Goal: Task Accomplishment & Management: Manage account settings

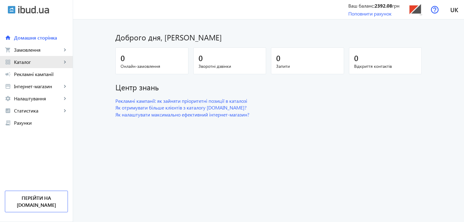
click at [30, 65] on span "Каталог" at bounding box center [38, 62] width 48 height 6
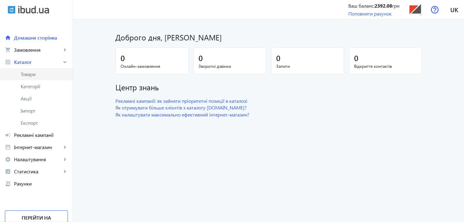
click at [34, 73] on span "Товари" at bounding box center [44, 74] width 47 height 6
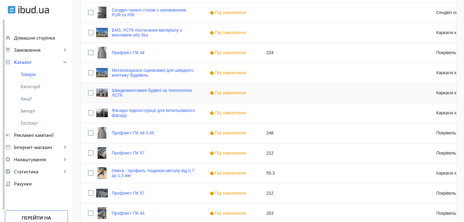
scroll to position [597, 0]
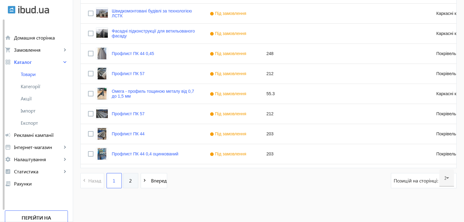
click at [128, 185] on link "2" at bounding box center [130, 180] width 15 height 15
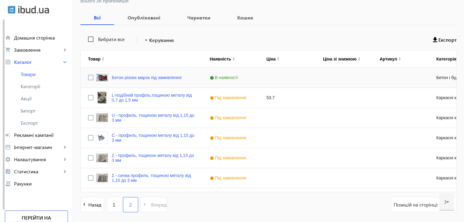
scroll to position [115, 0]
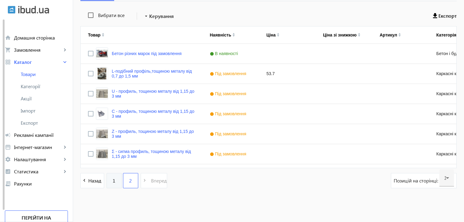
click at [113, 181] on span "1" at bounding box center [114, 180] width 3 height 7
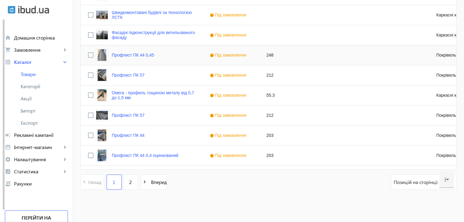
scroll to position [597, 0]
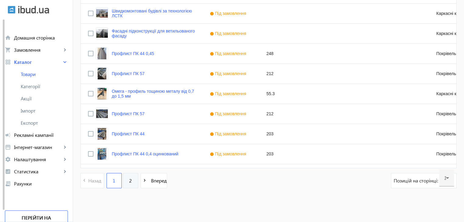
click at [129, 180] on span "2" at bounding box center [130, 180] width 3 height 7
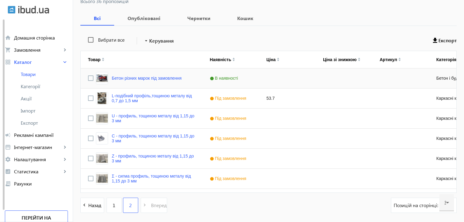
scroll to position [91, 0]
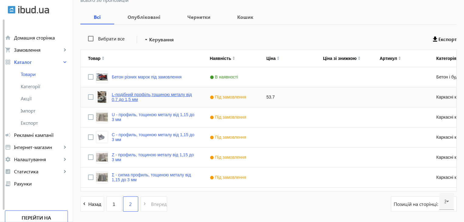
click at [119, 98] on link "L-подібний профіль,тощиною металу від 0,7 до 1,5 мм" at bounding box center [153, 97] width 83 height 10
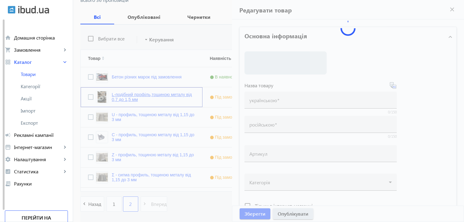
type input "L-подібний профіль,тощиною металу від 0,7 до 1,5 мм"
type input "L-образный профиль, тощиною металу від 0,7 до 1,5 мм"
type input "53.7"
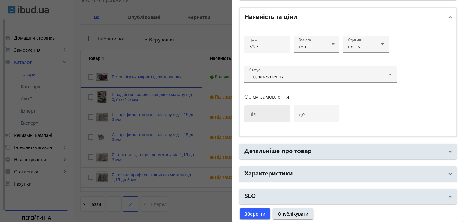
scroll to position [115, 0]
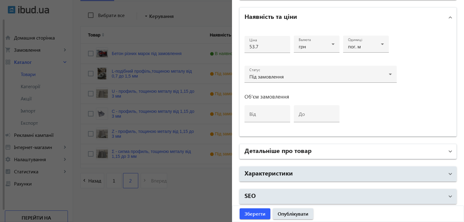
click at [277, 149] on h2 "Детальніше про товар" at bounding box center [277, 150] width 67 height 9
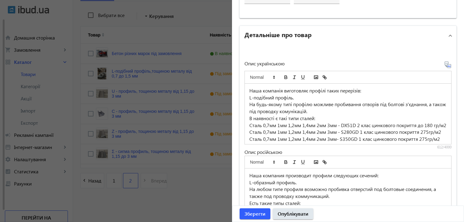
scroll to position [406, 0]
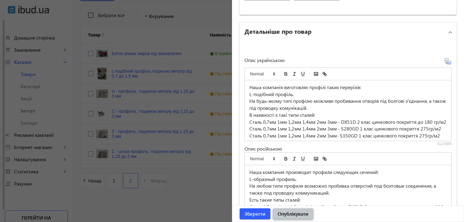
click at [281, 214] on span "Опублікувати" at bounding box center [293, 214] width 31 height 7
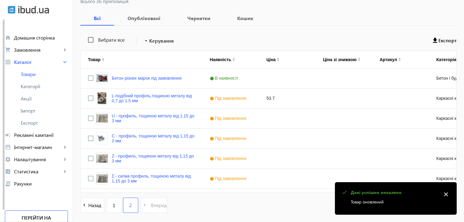
scroll to position [91, 0]
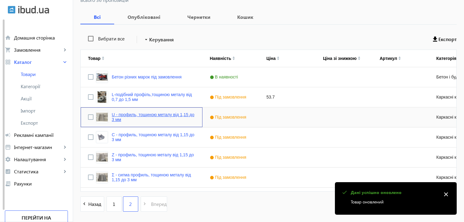
click at [132, 116] on link "U - профиль, тощиною металу від 1,15 до 3 мм" at bounding box center [153, 117] width 83 height 10
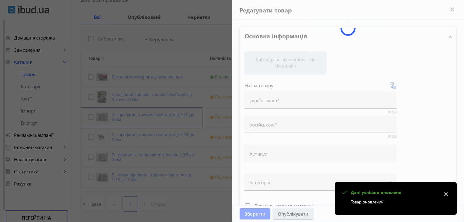
type input "U - профиль, тощиною металу від 1,15 до 3 мм"
type input "U – профиль, толщиной металла от 1,15 до 3 мм"
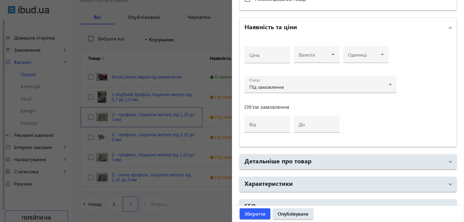
scroll to position [284, 0]
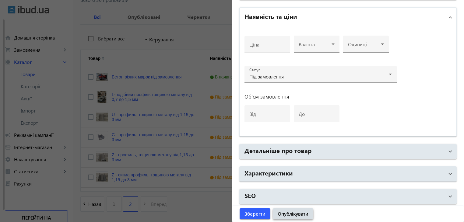
click at [287, 214] on span "Опублікувати" at bounding box center [293, 214] width 31 height 7
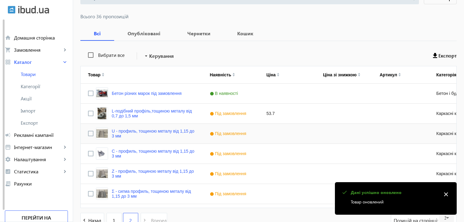
scroll to position [91, 0]
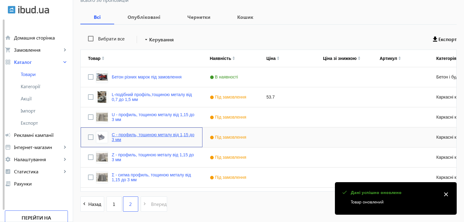
click at [126, 137] on link "C - профиль, тощиною металу від 1,15 до 3 мм" at bounding box center [153, 137] width 83 height 10
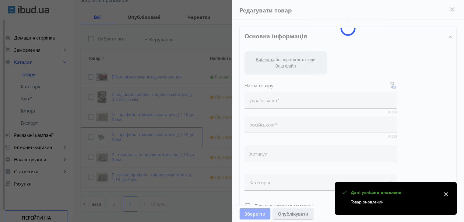
type input "C - профиль, тощиною металу від 1,15 до 3 мм"
type input "C – профиль, толщиной металла от 1,15 до 3 мм"
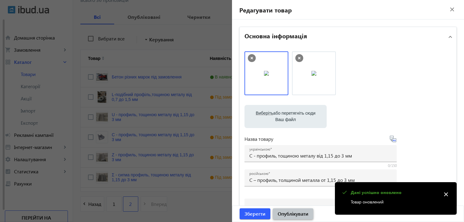
click at [284, 215] on span "Опублікувати" at bounding box center [293, 214] width 31 height 7
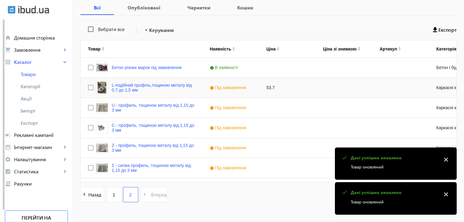
scroll to position [115, 0]
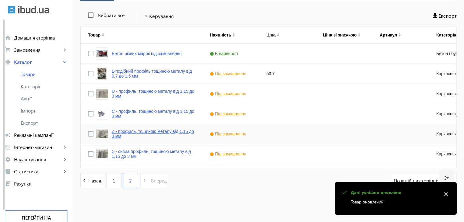
click at [120, 134] on link "Z - профиль, тощиною металу від 1,15 до 3 мм" at bounding box center [153, 134] width 83 height 10
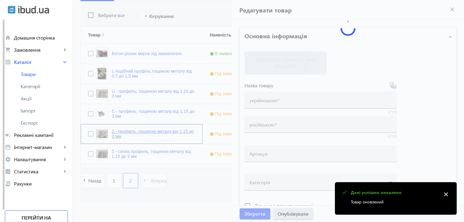
type input "Z - профиль, тощиною металу від 1,15 до 3 мм"
type input "Z – профиль, толщиной металла от 1,15 до 3 мм"
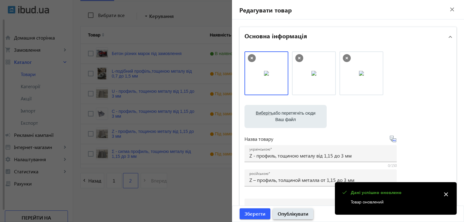
click at [287, 216] on span "Опублікувати" at bounding box center [293, 214] width 31 height 7
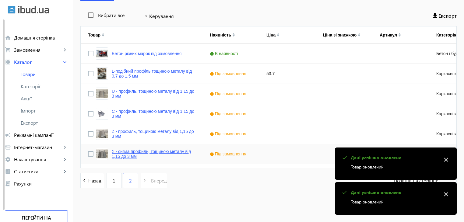
click at [117, 153] on link "Σ - сигма профиль, тощиною металу від 1,15 до 3 мм" at bounding box center [153, 154] width 83 height 10
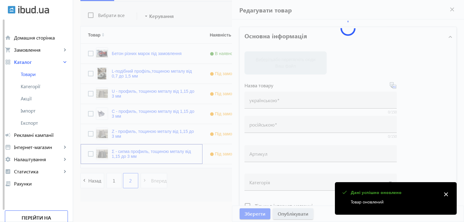
type input "Σ - сигма профиль, тощиною металу від 1,15 до 3 мм"
type input "Σ – сигма профиль, толщиной металла от 1,15 до 3 мм"
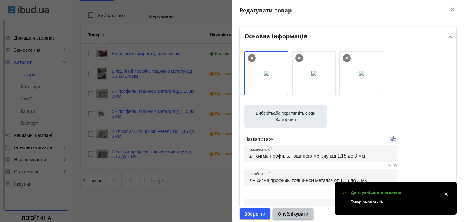
click at [285, 216] on span "Опублікувати" at bounding box center [293, 214] width 31 height 7
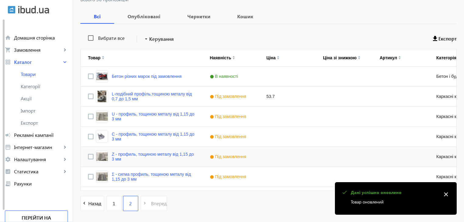
scroll to position [84, 0]
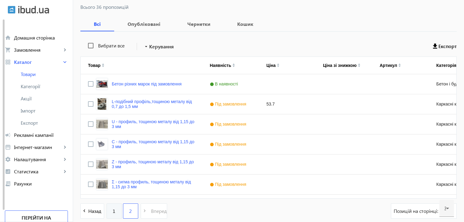
click at [115, 211] on link "1" at bounding box center [114, 211] width 15 height 15
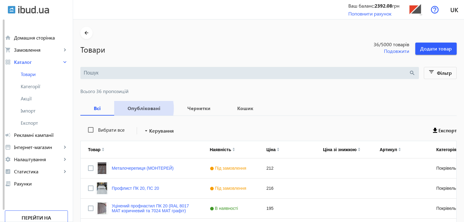
click at [136, 108] on b "Опубліковані" at bounding box center [143, 108] width 45 height 5
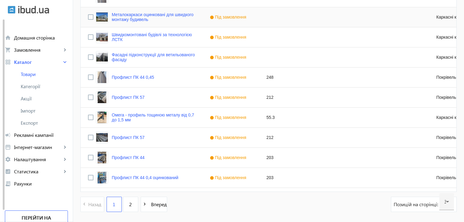
scroll to position [597, 0]
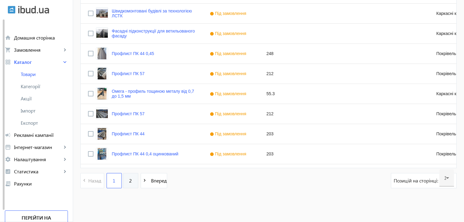
click at [129, 180] on span "2" at bounding box center [130, 180] width 3 height 7
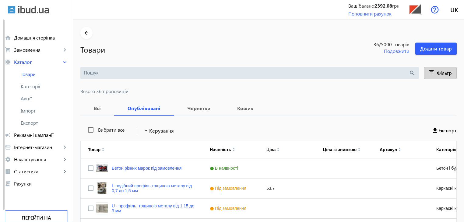
click at [435, 71] on span at bounding box center [440, 73] width 33 height 15
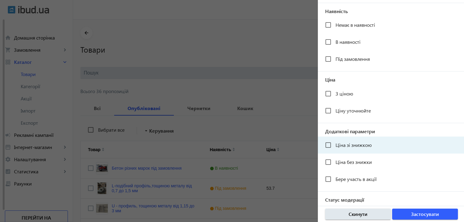
scroll to position [112, 0]
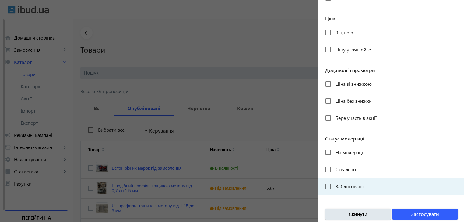
click at [344, 188] on span "Заблоковано" at bounding box center [349, 186] width 29 height 6
click at [334, 188] on input "Заблоковано" at bounding box center [328, 186] width 12 height 12
checkbox input "true"
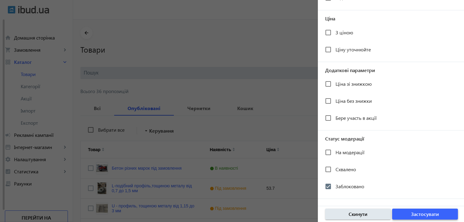
click at [418, 215] on span "Застосувати" at bounding box center [425, 214] width 28 height 7
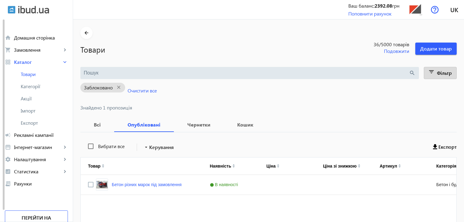
scroll to position [30, 0]
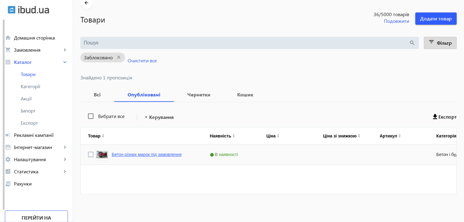
click at [168, 156] on link "Бетон різних марок під замовлення" at bounding box center [147, 154] width 70 height 5
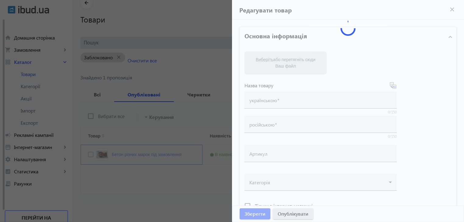
type input "Бетон різних марок під замовлення"
type input "Бетон разных марок под заказ."
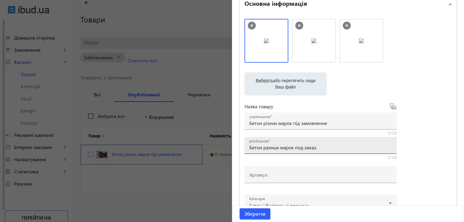
scroll to position [30, 0]
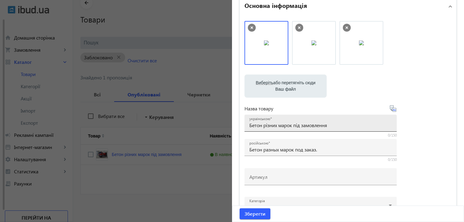
click at [277, 126] on input "Бетон різних марок під замовлення" at bounding box center [320, 125] width 142 height 6
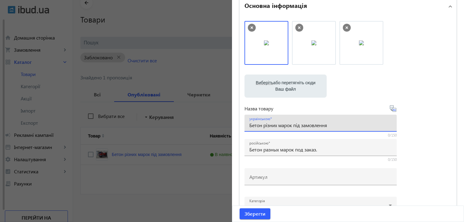
click at [249, 125] on input "Бетон різних марок під замовлення" at bounding box center [320, 125] width 142 height 6
click at [338, 126] on input "Бетон різних марок під замовлення" at bounding box center [320, 125] width 142 height 6
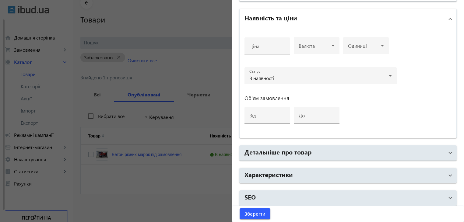
scroll to position [284, 0]
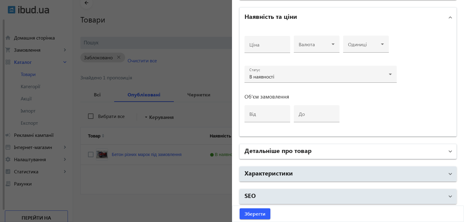
click at [266, 150] on h2 "Детальніше про товар" at bounding box center [277, 150] width 67 height 9
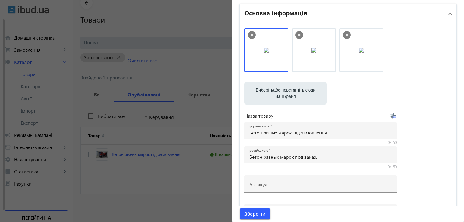
scroll to position [61, 0]
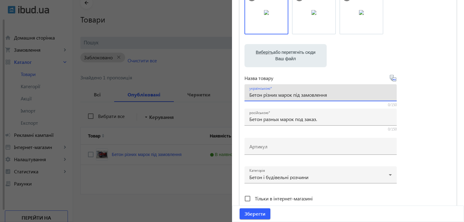
drag, startPoint x: 262, startPoint y: 96, endPoint x: 342, endPoint y: 96, distance: 80.0
click at [342, 96] on input "Бетон різних марок під замовлення" at bounding box center [320, 95] width 142 height 6
type input "Бетон 50 марок різновиду"
click at [392, 78] on icon at bounding box center [392, 78] width 7 height 7
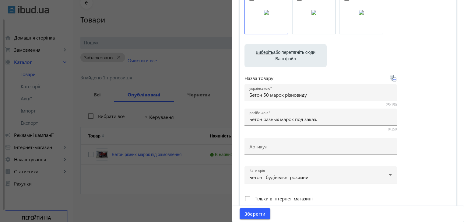
type input "Бетон 50 марок разновидности"
click at [254, 214] on span "Зберегти" at bounding box center [254, 214] width 21 height 7
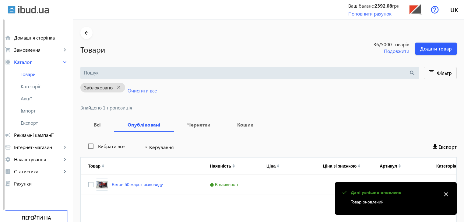
scroll to position [30, 0]
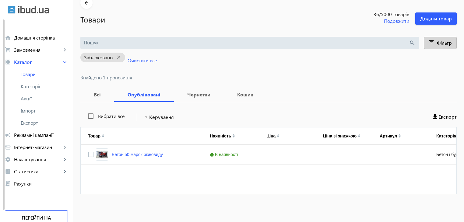
click at [434, 39] on mat-icon "filter_list" at bounding box center [431, 43] width 9 height 9
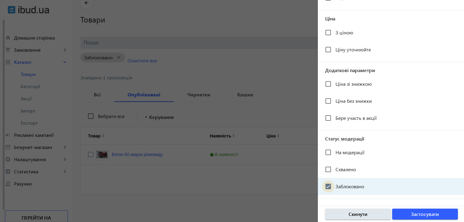
click at [333, 186] on input "Заблоковано" at bounding box center [328, 186] width 12 height 12
checkbox input "false"
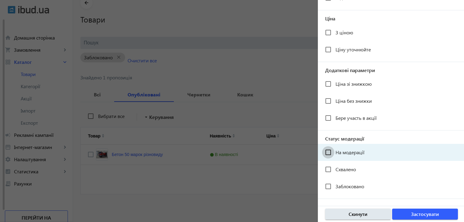
click at [329, 154] on input "На модерації" at bounding box center [328, 152] width 12 height 12
checkbox input "true"
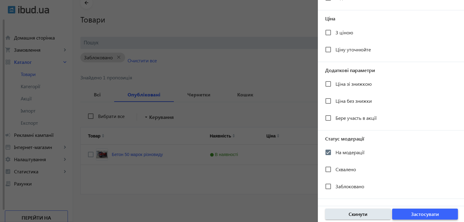
drag, startPoint x: 422, startPoint y: 213, endPoint x: 393, endPoint y: 214, distance: 29.5
click at [422, 213] on span "Застосувати" at bounding box center [425, 214] width 28 height 7
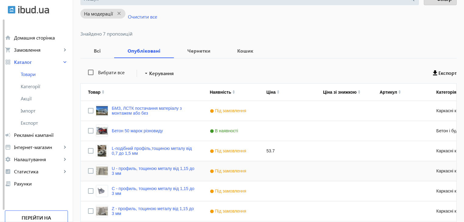
scroll to position [3, 0]
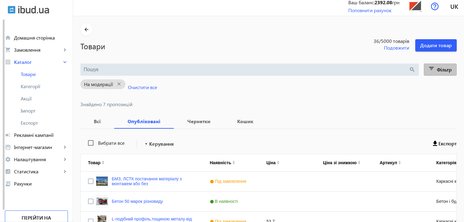
click at [438, 67] on span "Фільтр" at bounding box center [444, 69] width 15 height 6
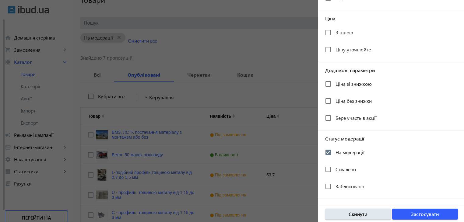
scroll to position [64, 0]
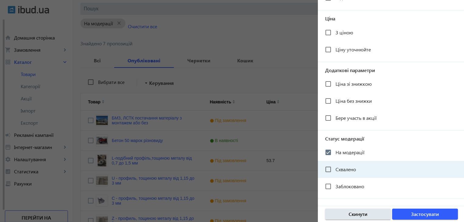
click at [343, 170] on span "Схвалено" at bounding box center [345, 169] width 20 height 6
click at [334, 170] on input "Схвалено" at bounding box center [328, 169] width 12 height 12
checkbox input "true"
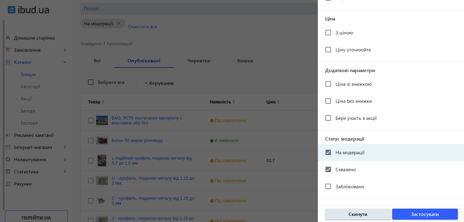
click at [342, 152] on span "На модерації" at bounding box center [349, 152] width 29 height 6
click at [334, 152] on input "На модерації" at bounding box center [328, 152] width 12 height 12
checkbox input "false"
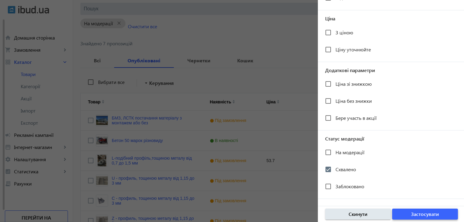
click at [411, 215] on span "Застосувати" at bounding box center [425, 214] width 28 height 7
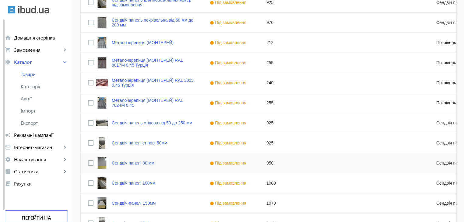
scroll to position [80, 0]
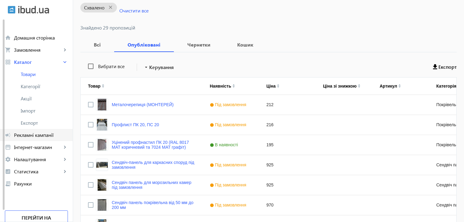
click at [36, 135] on span "Рекламні кампанії" at bounding box center [41, 135] width 54 height 6
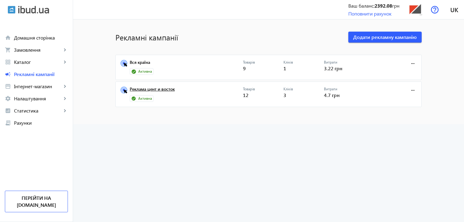
click at [159, 88] on link "Реклама цент и восток" at bounding box center [186, 91] width 113 height 9
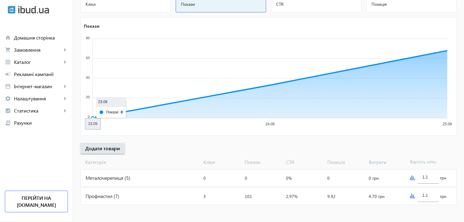
scroll to position [90, 0]
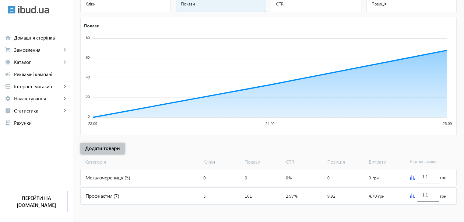
click at [105, 148] on span "Додати товари" at bounding box center [102, 148] width 35 height 7
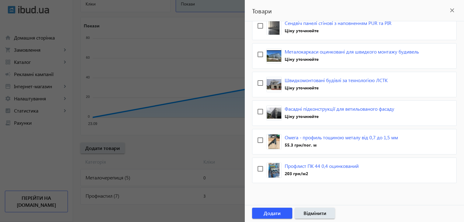
scroll to position [384, 0]
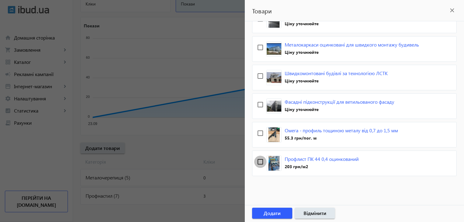
click at [260, 159] on input "checkbox" at bounding box center [260, 162] width 12 height 12
checkbox input "true"
click at [277, 212] on span "Додати" at bounding box center [272, 213] width 17 height 7
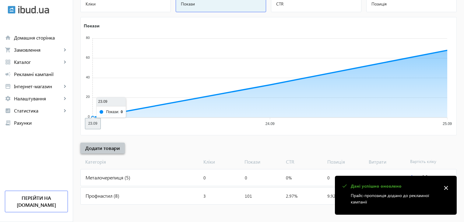
scroll to position [0, 0]
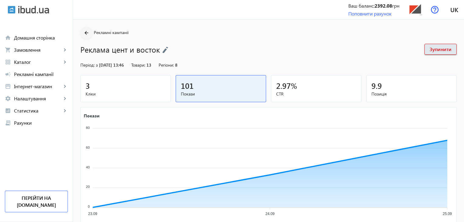
click at [83, 33] on mat-icon "arrow_back" at bounding box center [87, 33] width 8 height 8
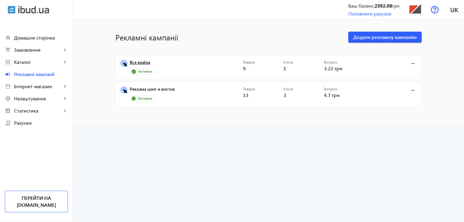
click at [145, 62] on link "Вся країна" at bounding box center [186, 64] width 113 height 9
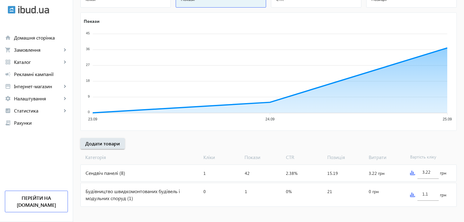
scroll to position [97, 0]
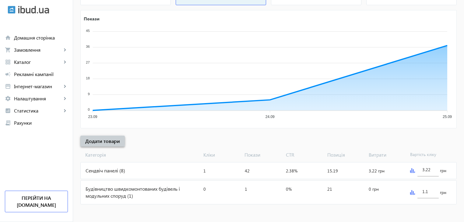
drag, startPoint x: 96, startPoint y: 140, endPoint x: 191, endPoint y: 148, distance: 94.7
click at [97, 140] on span "Додати товари" at bounding box center [102, 141] width 35 height 7
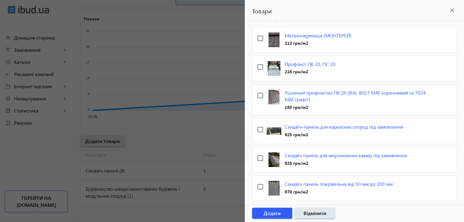
scroll to position [61, 0]
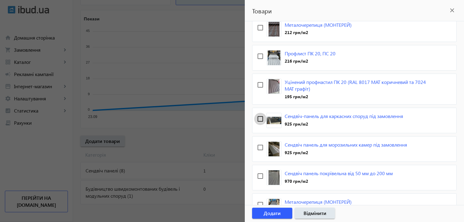
click at [259, 118] on input "checkbox" at bounding box center [260, 119] width 12 height 12
checkbox input "true"
click at [261, 145] on input "checkbox" at bounding box center [260, 148] width 12 height 12
checkbox input "true"
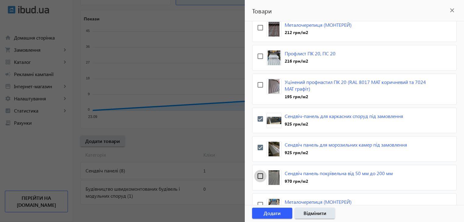
click at [259, 174] on input "checkbox" at bounding box center [260, 176] width 12 height 12
checkbox input "true"
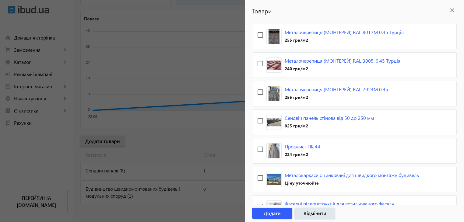
scroll to position [274, 0]
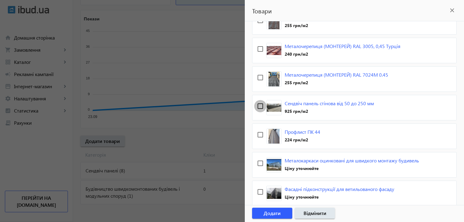
click at [259, 104] on input "checkbox" at bounding box center [260, 106] width 12 height 12
checkbox input "true"
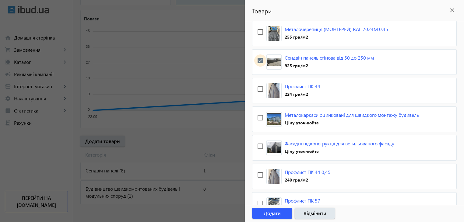
scroll to position [335, 0]
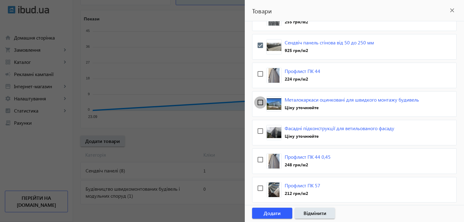
click at [260, 100] on input "checkbox" at bounding box center [260, 102] width 12 height 12
checkbox input "true"
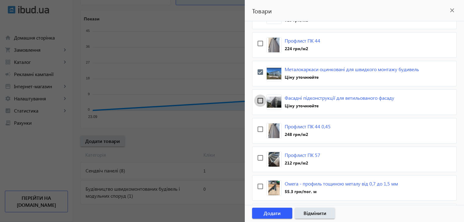
click at [260, 98] on input "checkbox" at bounding box center [260, 101] width 12 height 12
checkbox input "true"
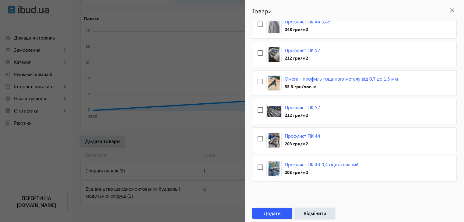
scroll to position [475, 0]
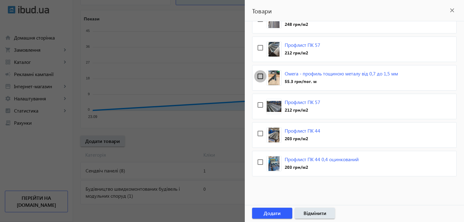
click at [259, 74] on input "checkbox" at bounding box center [260, 76] width 12 height 12
checkbox input "true"
click at [278, 212] on span "Додати" at bounding box center [272, 213] width 17 height 7
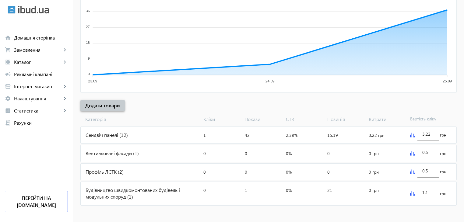
scroll to position [134, 0]
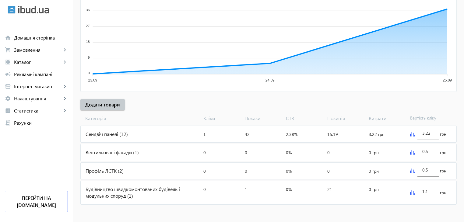
click at [410, 151] on img at bounding box center [412, 152] width 5 height 5
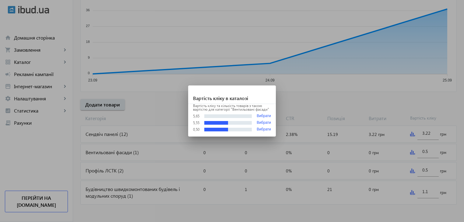
scroll to position [0, 0]
click at [426, 152] on div at bounding box center [232, 111] width 464 height 222
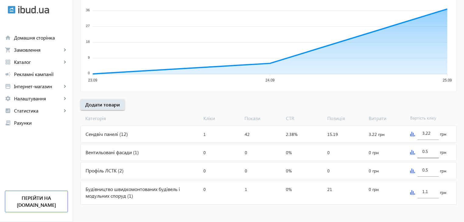
scroll to position [134, 0]
click at [427, 152] on input "0.5" at bounding box center [428, 152] width 12 height 6
type input "0"
type input "2"
click at [426, 172] on div "0.5" at bounding box center [428, 168] width 12 height 17
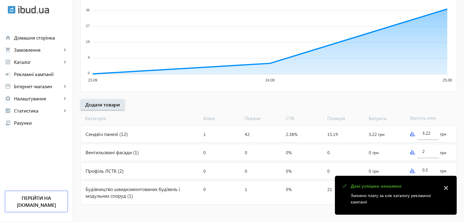
click at [411, 152] on img at bounding box center [412, 152] width 5 height 5
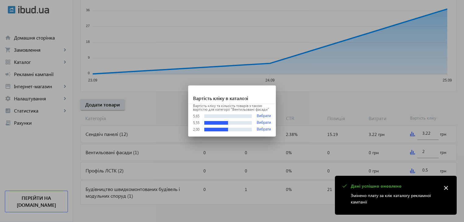
click at [107, 153] on div at bounding box center [232, 111] width 464 height 222
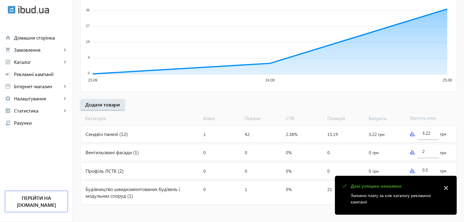
click at [108, 152] on div "Вентильовані фасади (1)" at bounding box center [141, 152] width 120 height 16
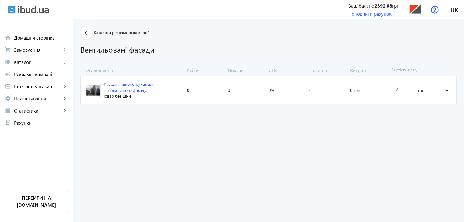
click at [93, 87] on img at bounding box center [93, 90] width 15 height 15
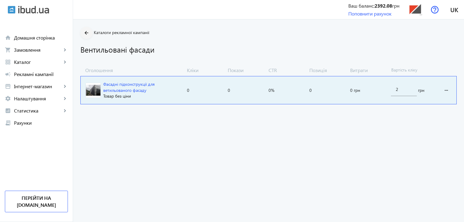
click at [83, 34] on mat-icon "arrow_back" at bounding box center [87, 33] width 8 height 8
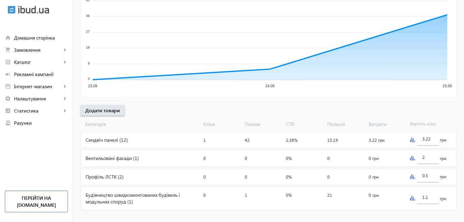
scroll to position [134, 0]
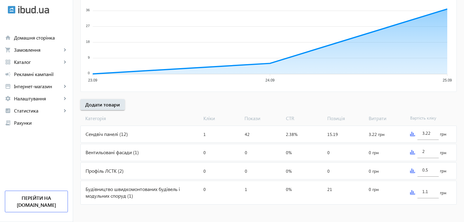
click at [411, 170] on img at bounding box center [412, 171] width 5 height 5
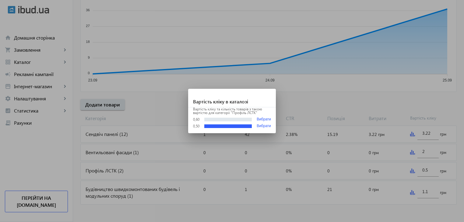
scroll to position [0, 0]
click at [432, 172] on div at bounding box center [232, 111] width 464 height 222
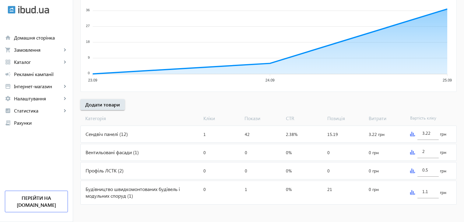
scroll to position [134, 0]
click at [431, 171] on input "0.5" at bounding box center [428, 170] width 12 height 6
type input "0.6"
click at [386, 192] on div "Витрати: 0 грн" at bounding box center [386, 192] width 41 height 23
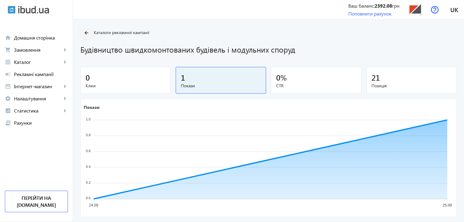
click at [83, 34] on mat-icon "arrow_back" at bounding box center [87, 33] width 8 height 8
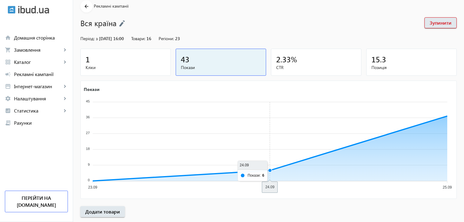
scroll to position [134, 0]
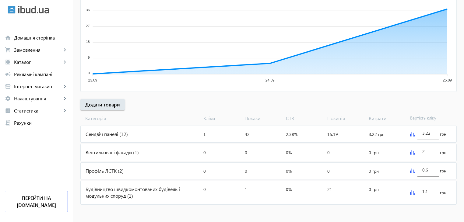
click at [411, 194] on div "1.1 грн" at bounding box center [431, 192] width 49 height 23
click at [411, 191] on img at bounding box center [412, 192] width 5 height 5
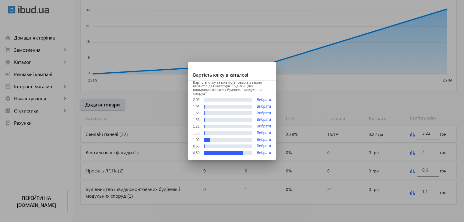
click at [299, 211] on div at bounding box center [232, 111] width 464 height 222
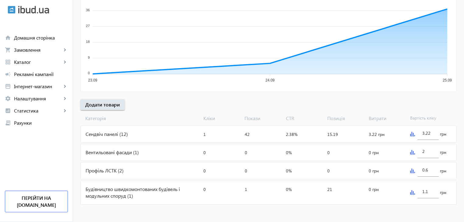
scroll to position [134, 0]
click at [411, 134] on img at bounding box center [412, 134] width 5 height 5
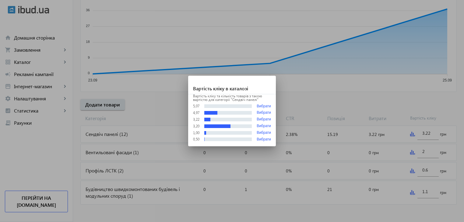
click at [298, 92] on div at bounding box center [232, 111] width 464 height 222
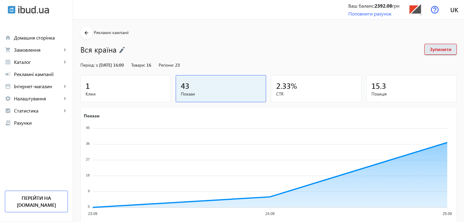
click at [99, 90] on div "1" at bounding box center [126, 85] width 80 height 11
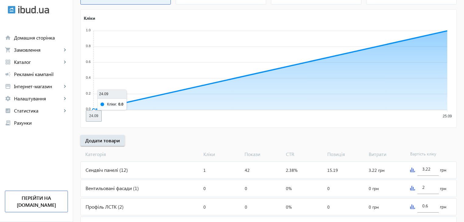
scroll to position [134, 0]
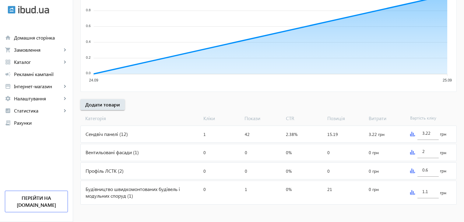
click at [108, 132] on div "Сендвіч панелі (12)" at bounding box center [141, 134] width 120 height 16
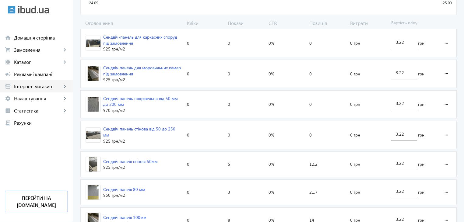
scroll to position [188, 0]
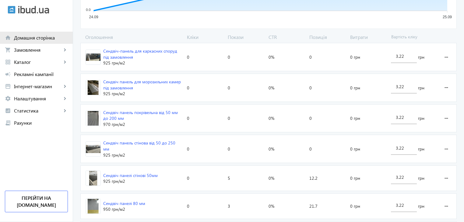
click at [35, 38] on span "Домашня сторінка" at bounding box center [41, 38] width 54 height 6
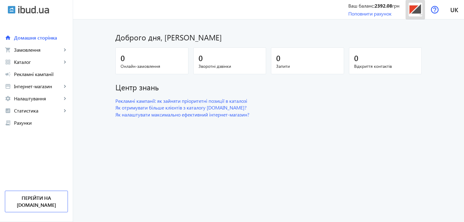
click at [415, 12] on img at bounding box center [415, 10] width 14 height 14
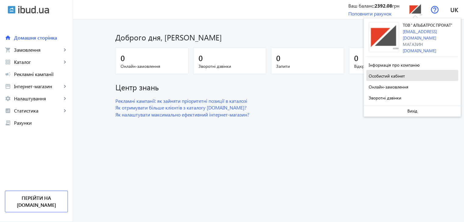
click at [399, 75] on span at bounding box center [412, 75] width 92 height 15
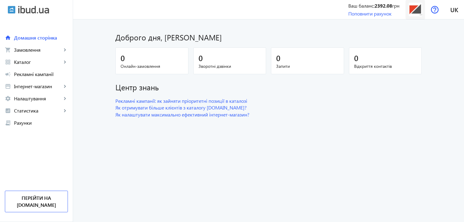
click at [415, 9] on img at bounding box center [415, 10] width 14 height 14
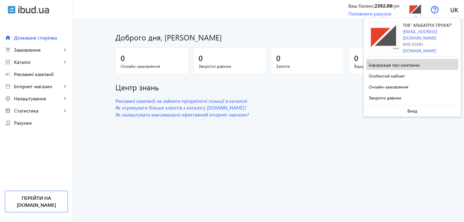
click at [396, 68] on span "Інформація про компанію" at bounding box center [394, 65] width 51 height 6
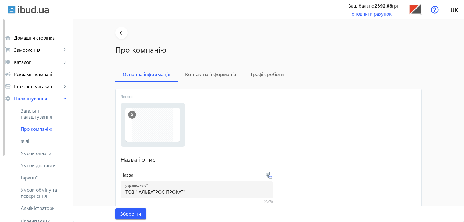
click at [15, 7] on img at bounding box center [12, 10] width 8 height 8
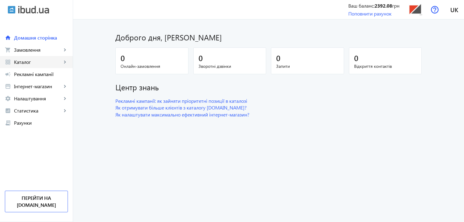
click at [23, 62] on span "Каталог" at bounding box center [38, 62] width 48 height 6
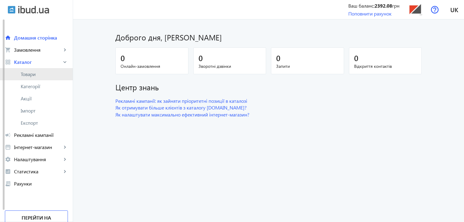
click at [34, 71] on span "Товари" at bounding box center [44, 74] width 47 height 6
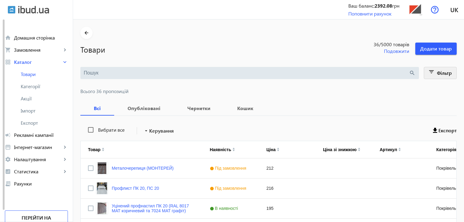
click at [431, 71] on mat-icon "filter_list" at bounding box center [431, 73] width 9 height 9
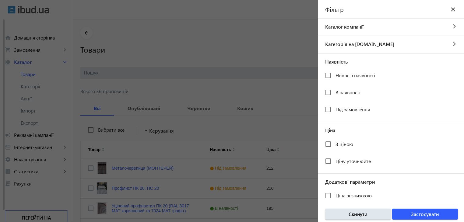
scroll to position [112, 0]
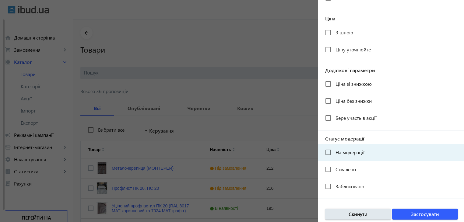
click at [345, 153] on span "На модерації" at bounding box center [349, 152] width 29 height 6
click at [334, 153] on input "На модерації" at bounding box center [328, 152] width 12 height 12
checkbox input "true"
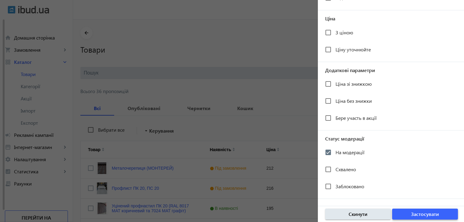
click at [416, 214] on span "Застосувати" at bounding box center [425, 214] width 28 height 7
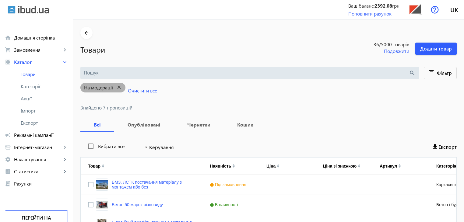
click at [117, 87] on mat-icon "close" at bounding box center [119, 88] width 12 height 8
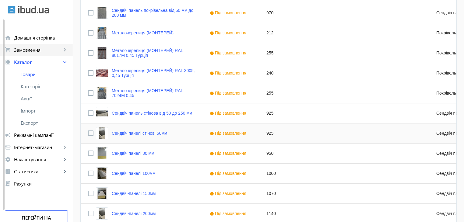
scroll to position [243, 0]
